Goal: Information Seeking & Learning: Find specific page/section

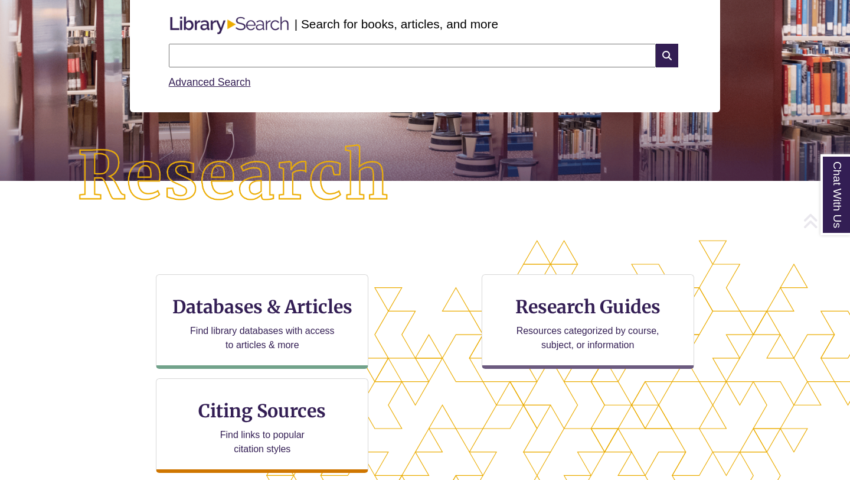
scroll to position [187, 0]
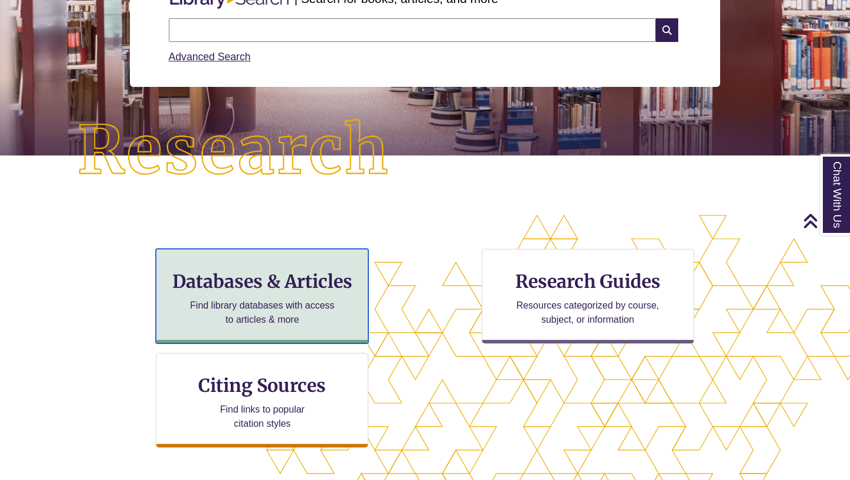
click at [301, 283] on h3 "Databases & Articles" at bounding box center [262, 281] width 193 height 22
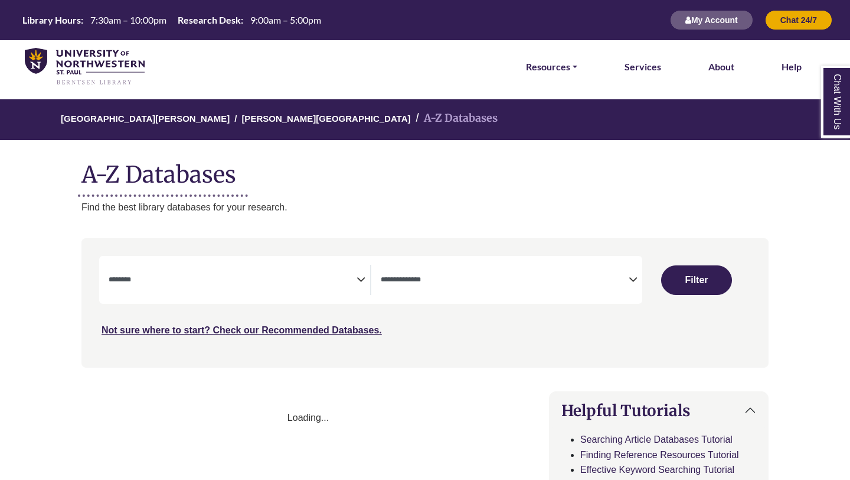
select select "Database Subject Filter"
select select "Database Types Filter"
select select "Database Subject Filter"
select select "Database Types Filter"
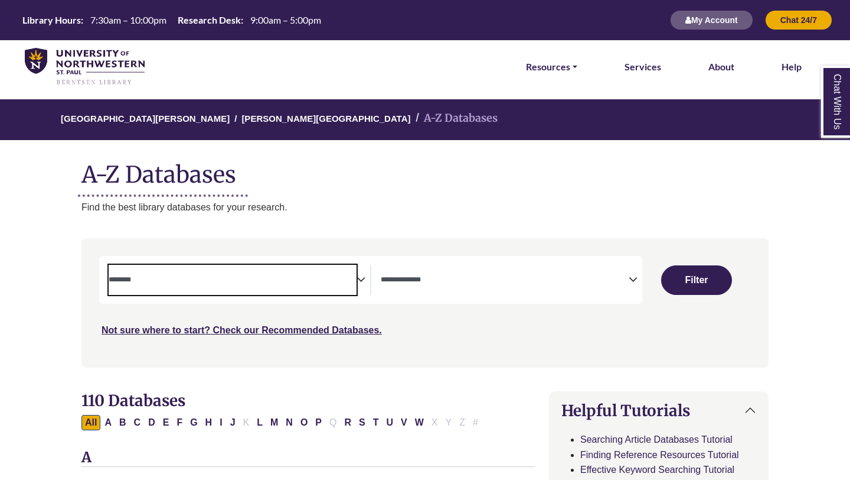
click at [252, 285] on textarea "Search" at bounding box center [233, 280] width 248 height 9
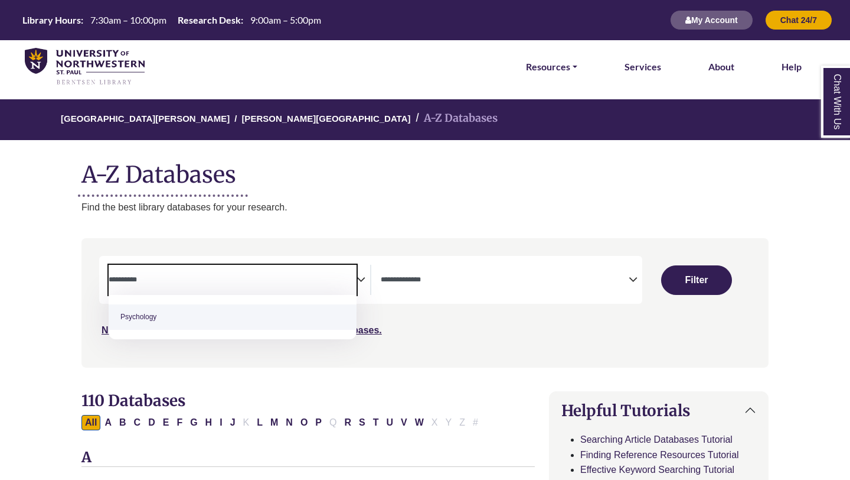
type textarea "**********"
select select "*****"
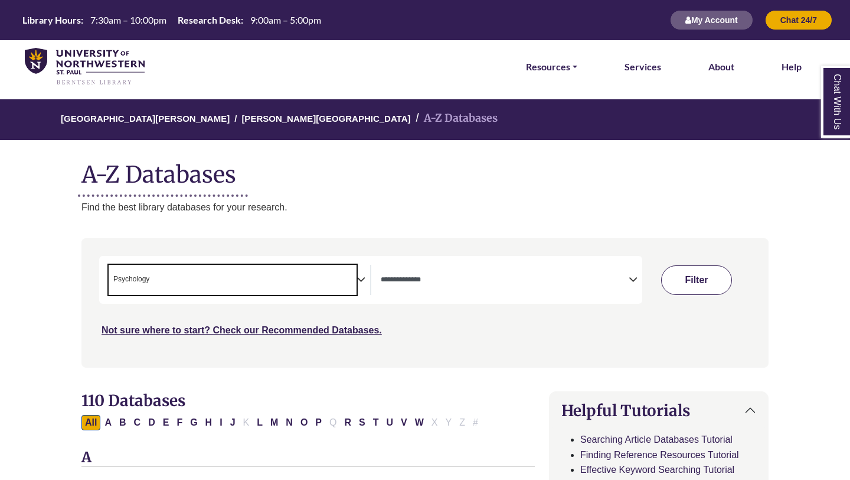
click at [694, 281] on button "Filter" at bounding box center [696, 280] width 71 height 30
select select "Database Types Filter"
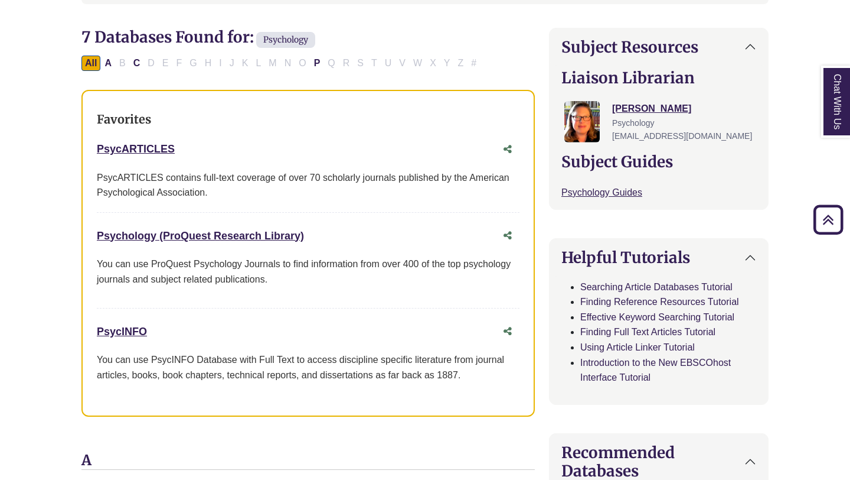
scroll to position [377, 0]
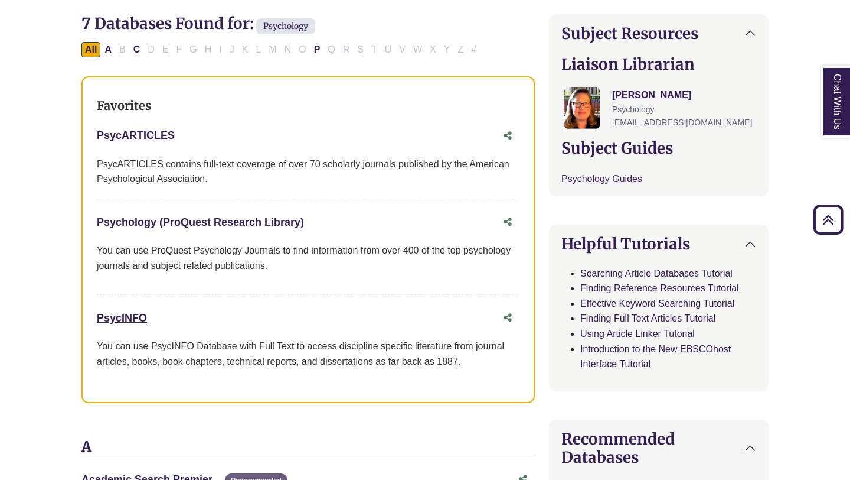
click at [254, 217] on link "Psychology (ProQuest Research Library) This link opens in a new window" at bounding box center [200, 222] width 207 height 12
